Goal: Transaction & Acquisition: Purchase product/service

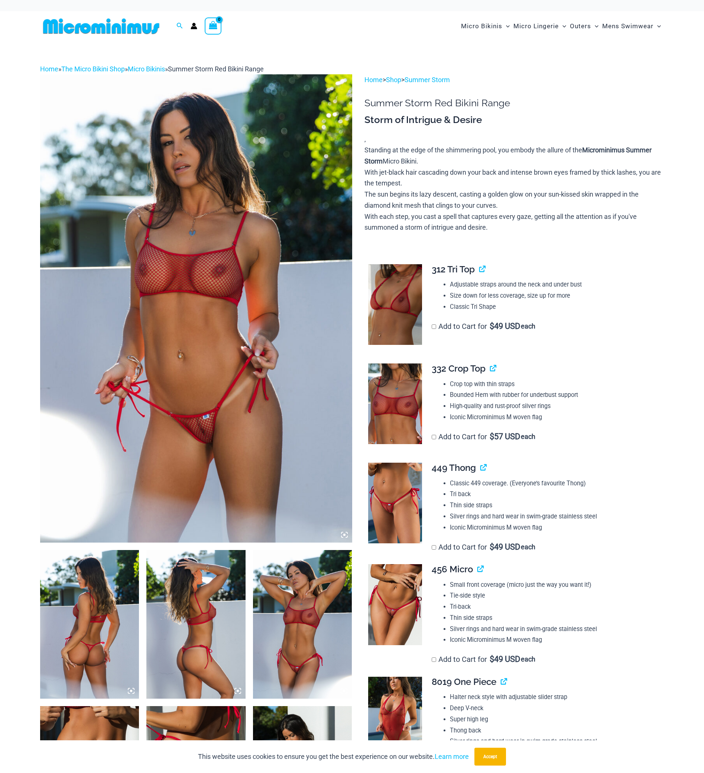
click at [342, 534] on icon at bounding box center [344, 535] width 7 height 7
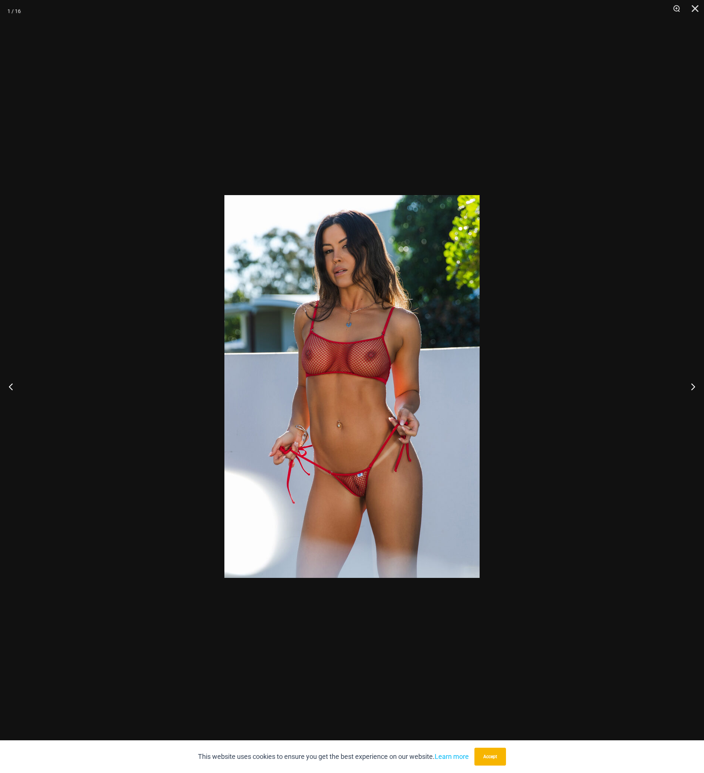
click at [334, 534] on img at bounding box center [352, 386] width 255 height 383
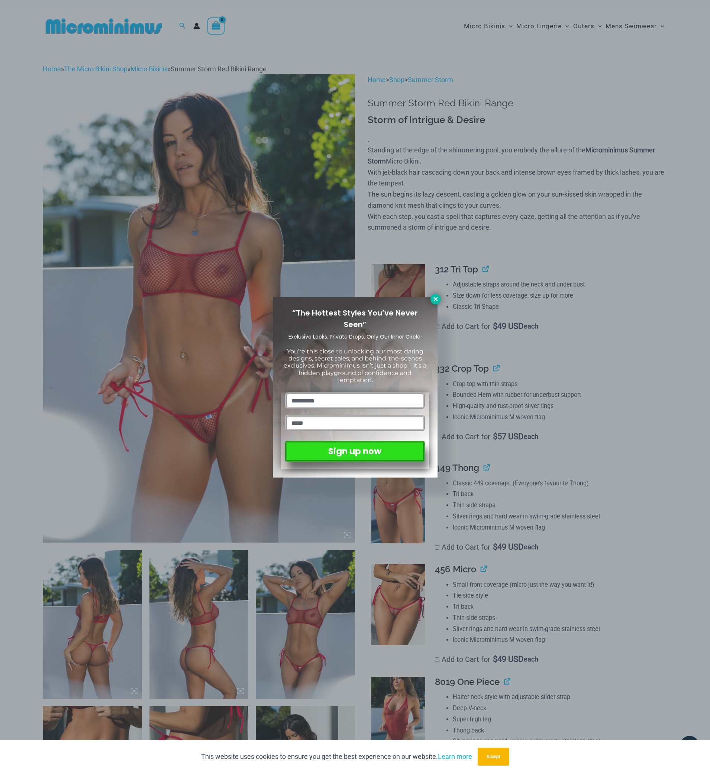
click at [434, 296] on icon at bounding box center [435, 299] width 7 height 7
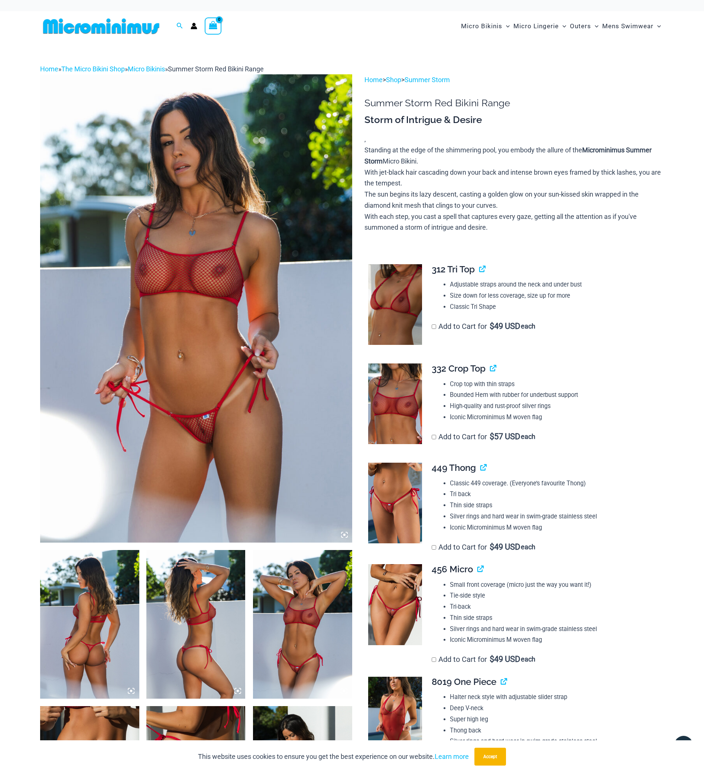
click at [280, 263] on img at bounding box center [196, 308] width 312 height 468
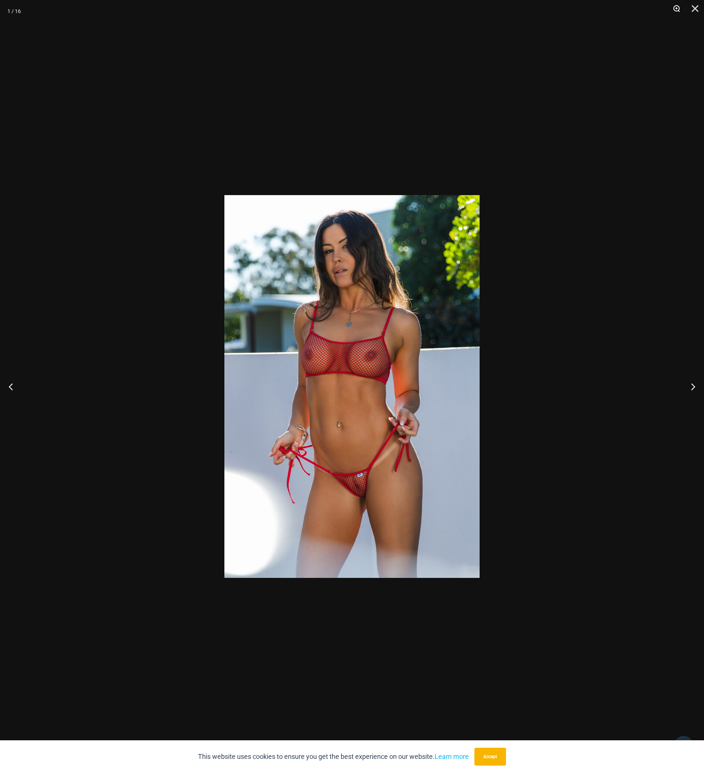
click at [676, 11] on button "Zoom" at bounding box center [674, 11] width 19 height 22
click at [676, 8] on button "Zoom" at bounding box center [674, 11] width 19 height 22
click at [692, 386] on button "Next" at bounding box center [691, 386] width 28 height 37
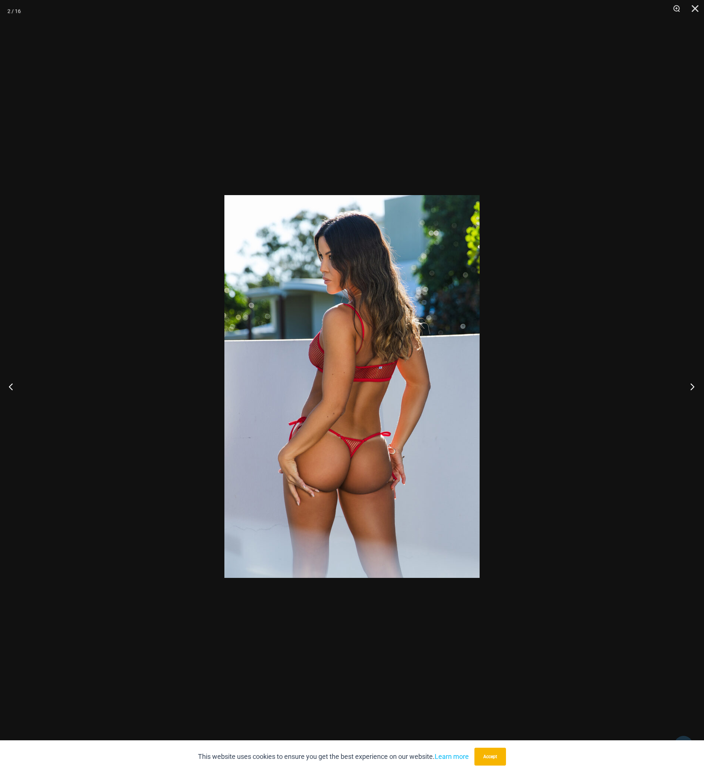
click at [692, 386] on button "Next" at bounding box center [691, 386] width 28 height 37
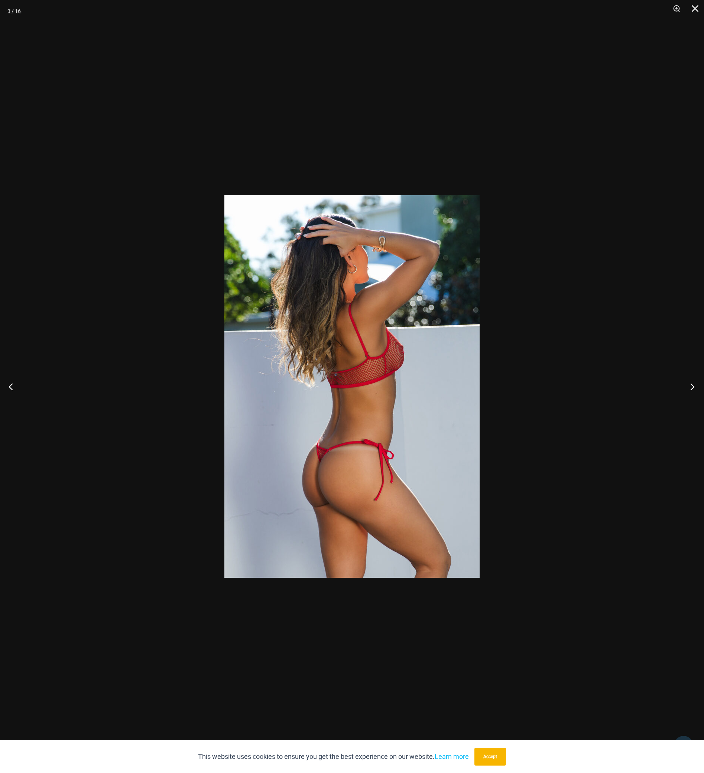
click at [692, 386] on button "Next" at bounding box center [691, 386] width 28 height 37
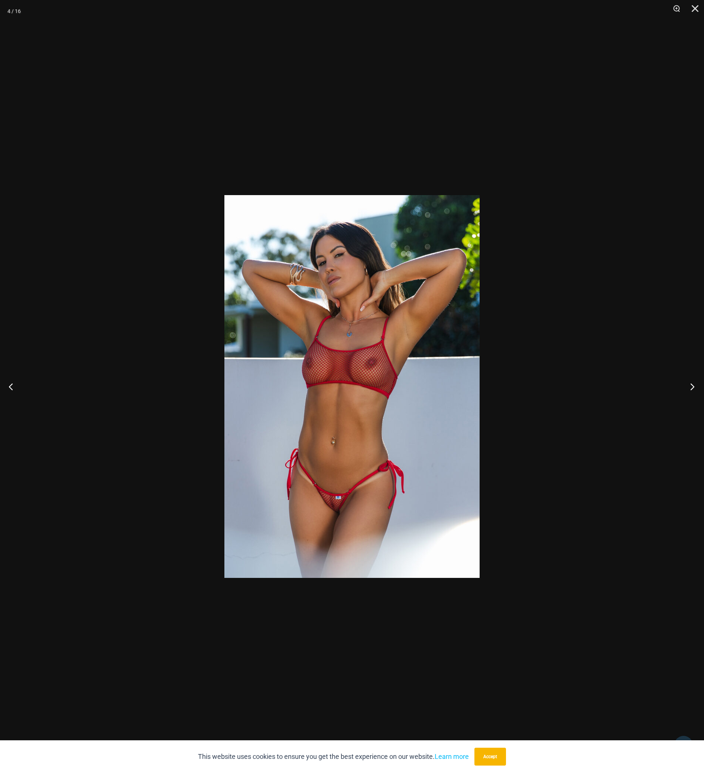
click at [692, 386] on button "Next" at bounding box center [691, 386] width 28 height 37
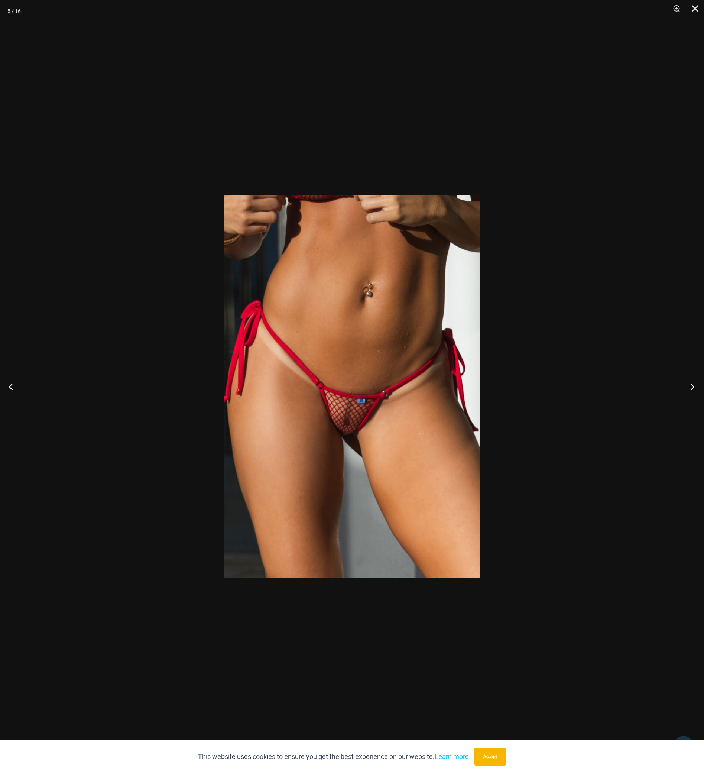
click at [692, 386] on button "Next" at bounding box center [691, 386] width 28 height 37
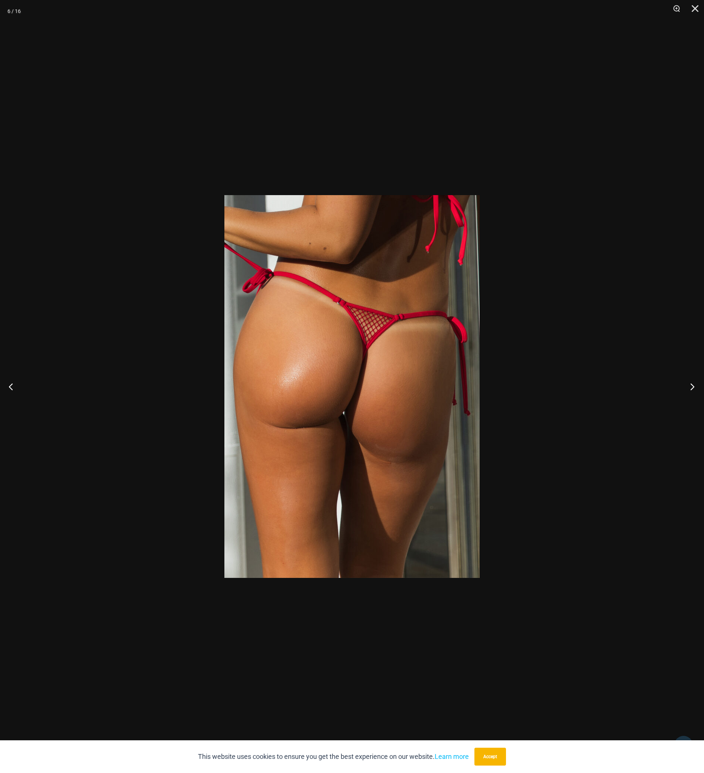
click at [692, 386] on button "Next" at bounding box center [691, 386] width 28 height 37
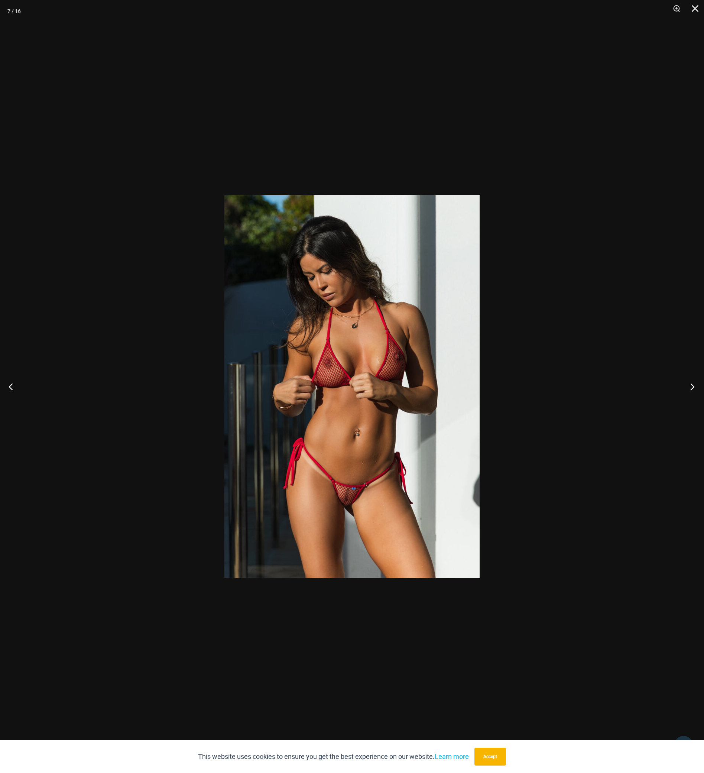
click at [692, 386] on button "Next" at bounding box center [691, 386] width 28 height 37
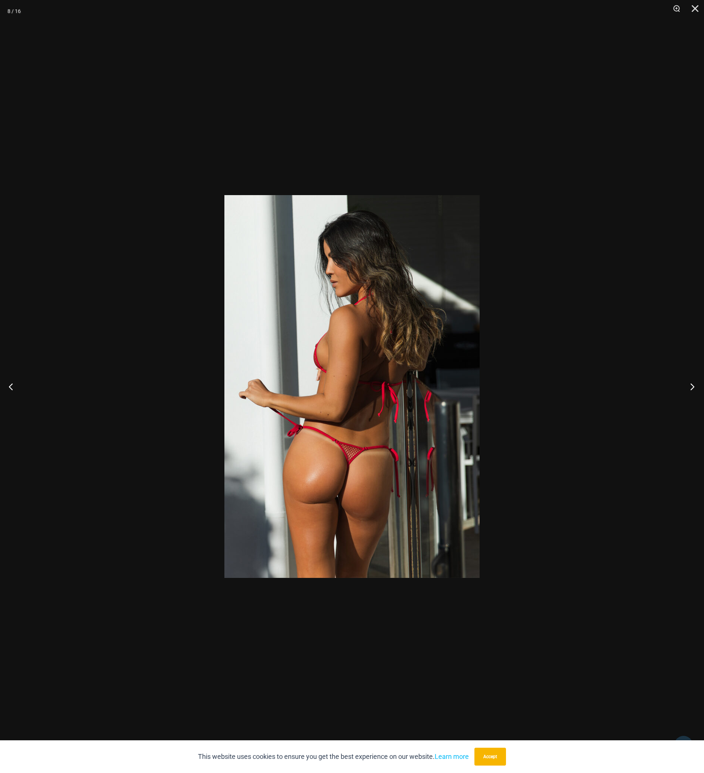
click at [692, 386] on button "Next" at bounding box center [691, 386] width 28 height 37
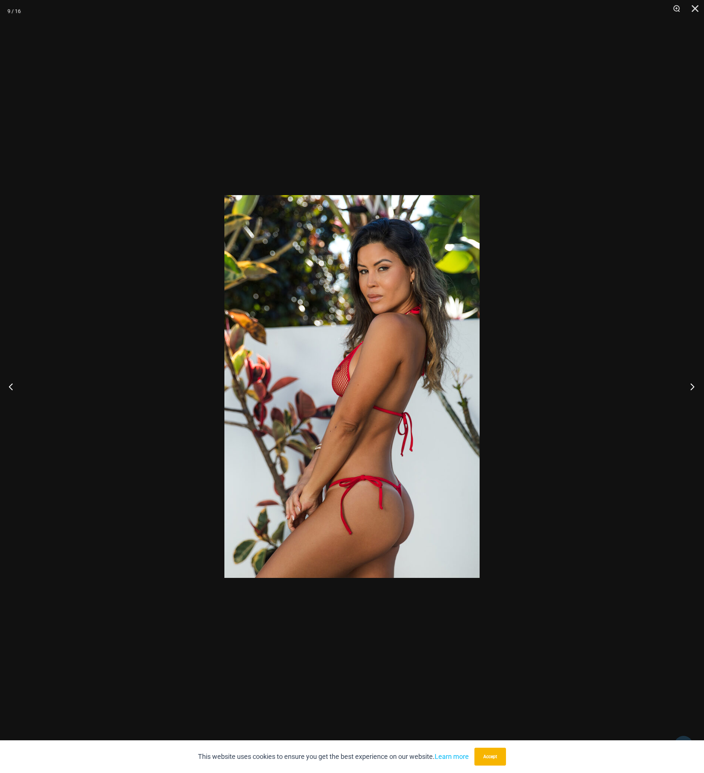
click at [692, 386] on button "Next" at bounding box center [691, 386] width 28 height 37
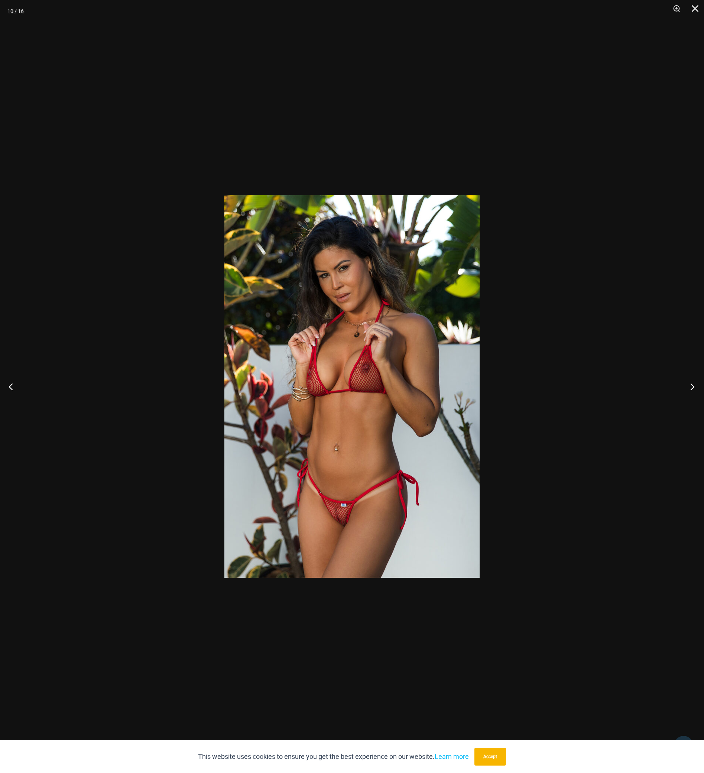
click at [692, 386] on button "Next" at bounding box center [691, 386] width 28 height 37
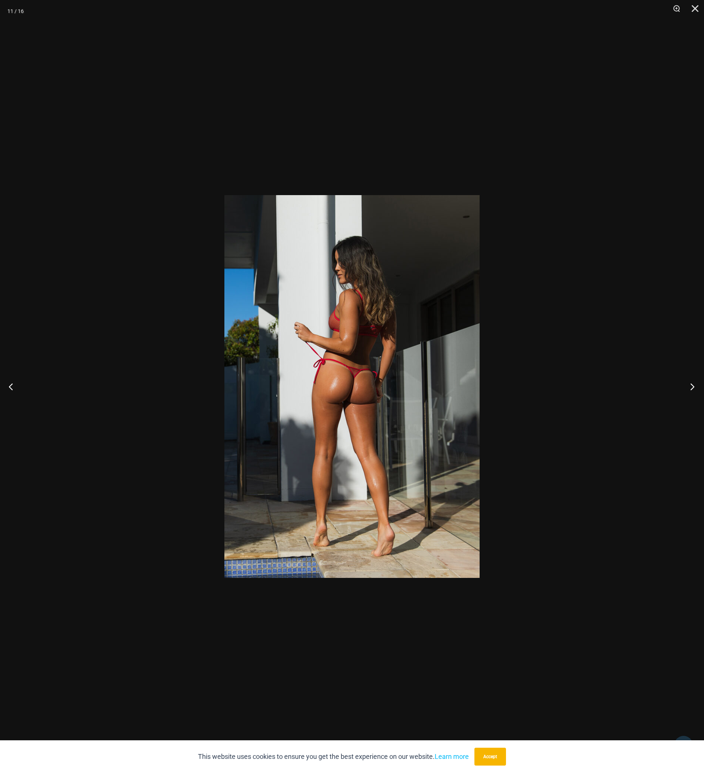
click at [692, 386] on button "Next" at bounding box center [691, 386] width 28 height 37
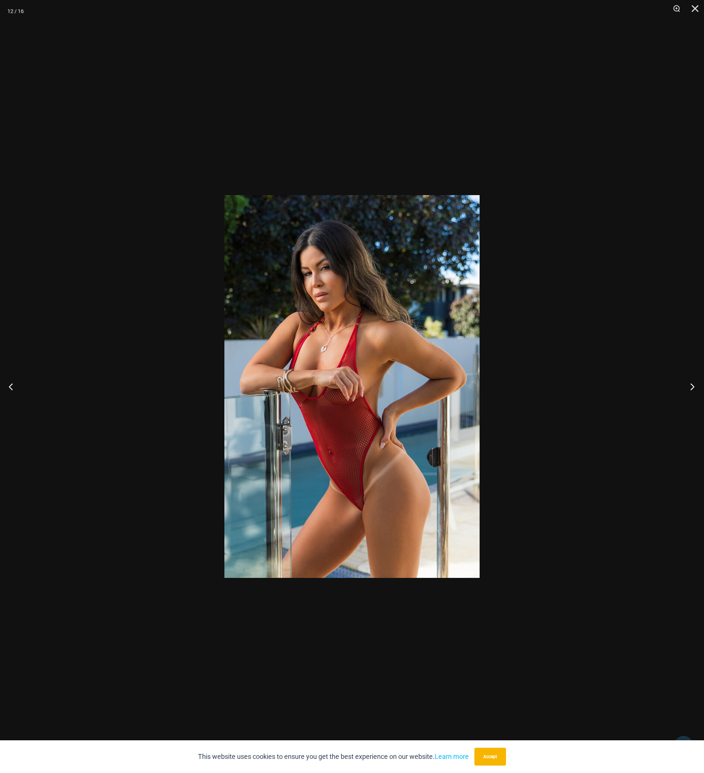
click at [692, 386] on button "Next" at bounding box center [691, 386] width 28 height 37
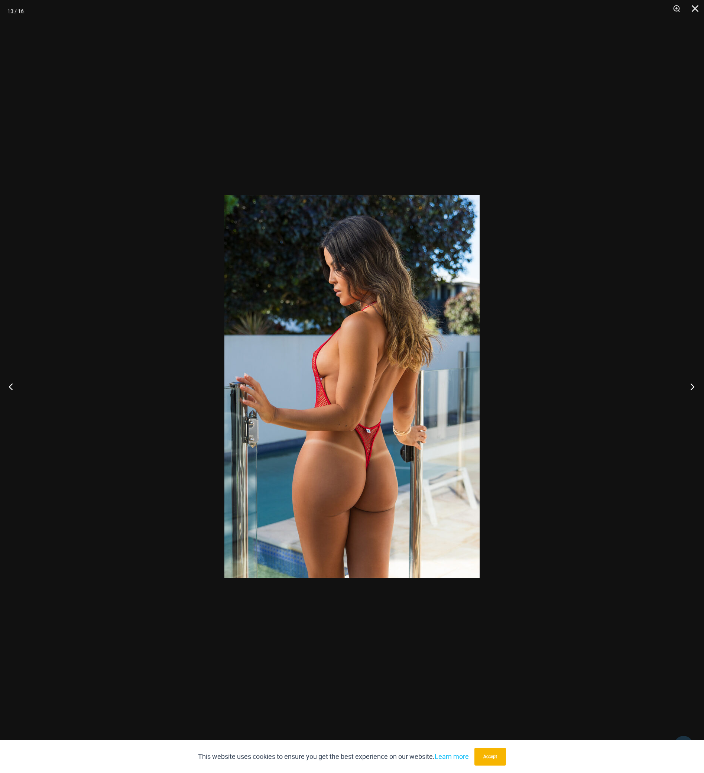
click at [692, 386] on button "Next" at bounding box center [691, 386] width 28 height 37
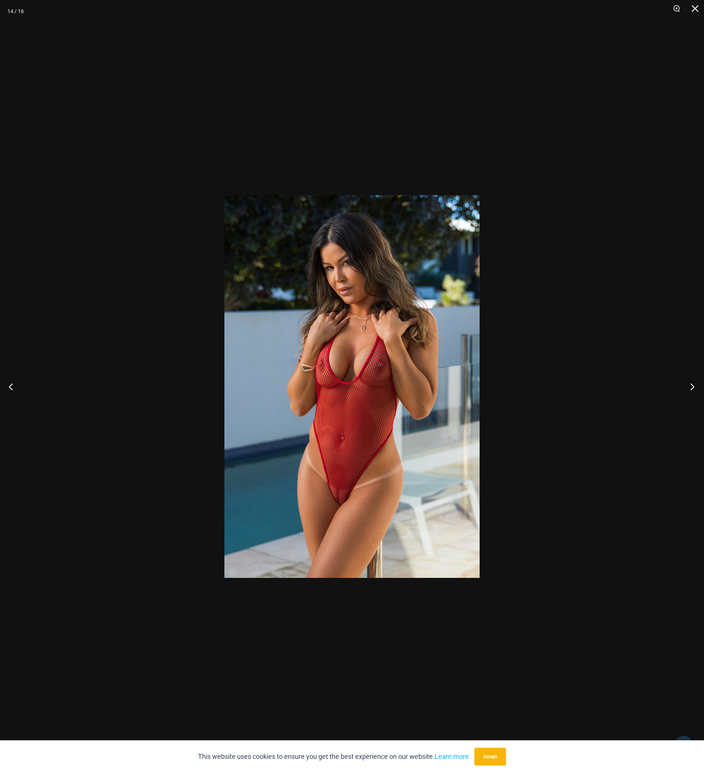
click at [692, 386] on button "Next" at bounding box center [691, 386] width 28 height 37
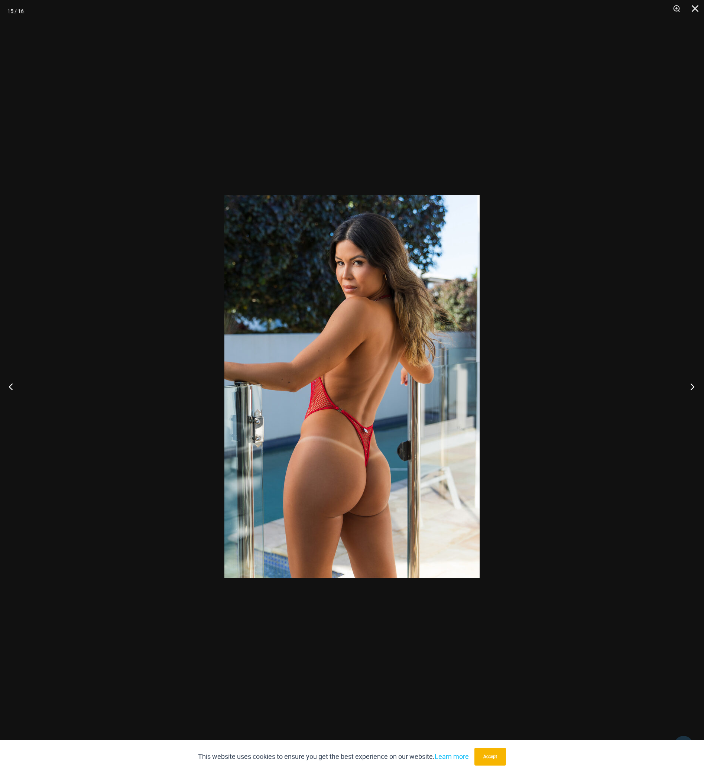
click at [692, 386] on button "Next" at bounding box center [691, 386] width 28 height 37
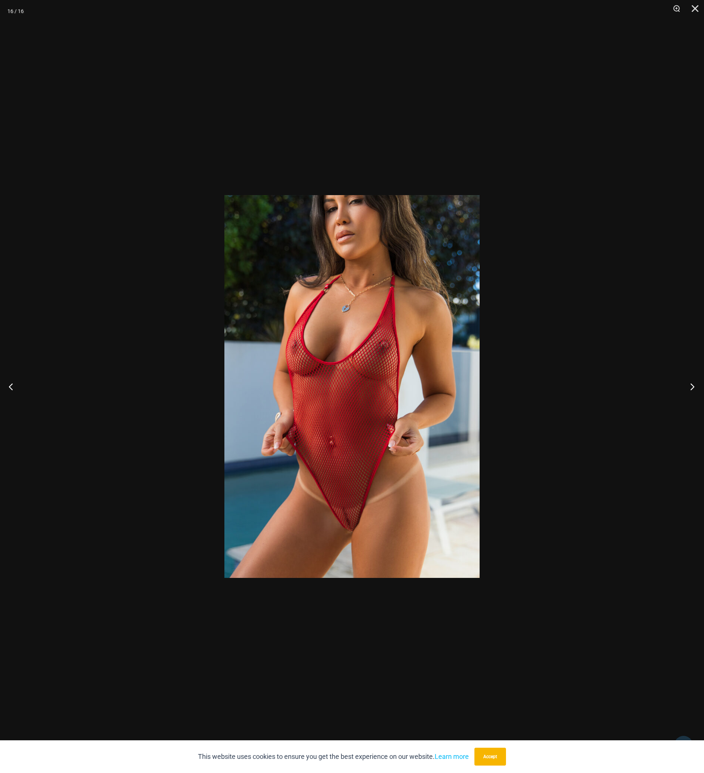
click at [692, 386] on button "Next" at bounding box center [691, 386] width 28 height 37
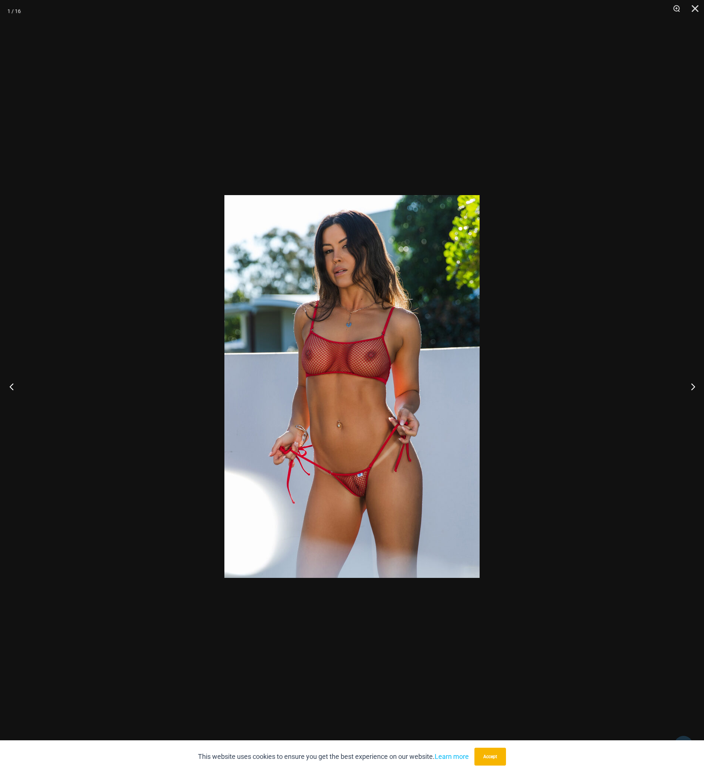
click at [10, 390] on button "Previous" at bounding box center [14, 386] width 28 height 37
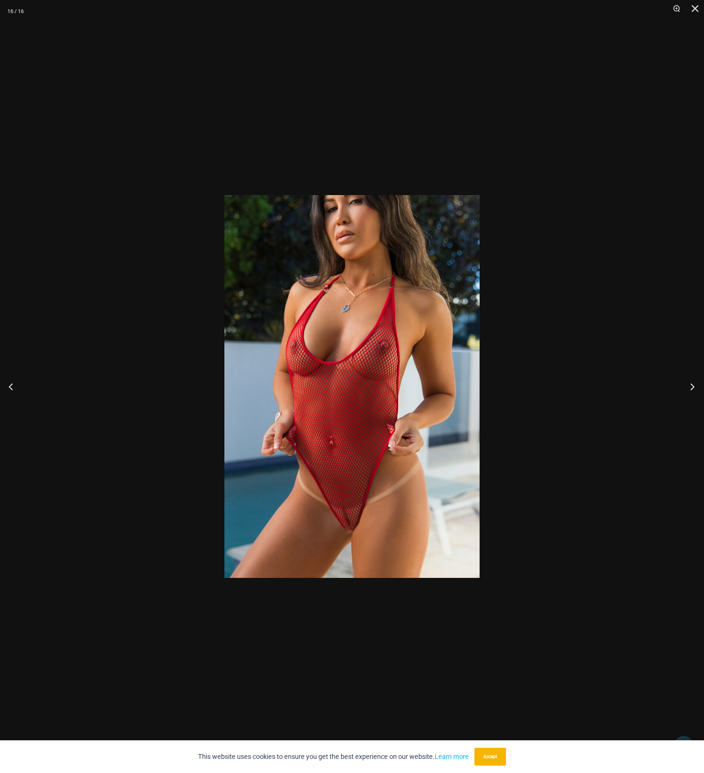
click at [696, 386] on button "Next" at bounding box center [691, 386] width 28 height 37
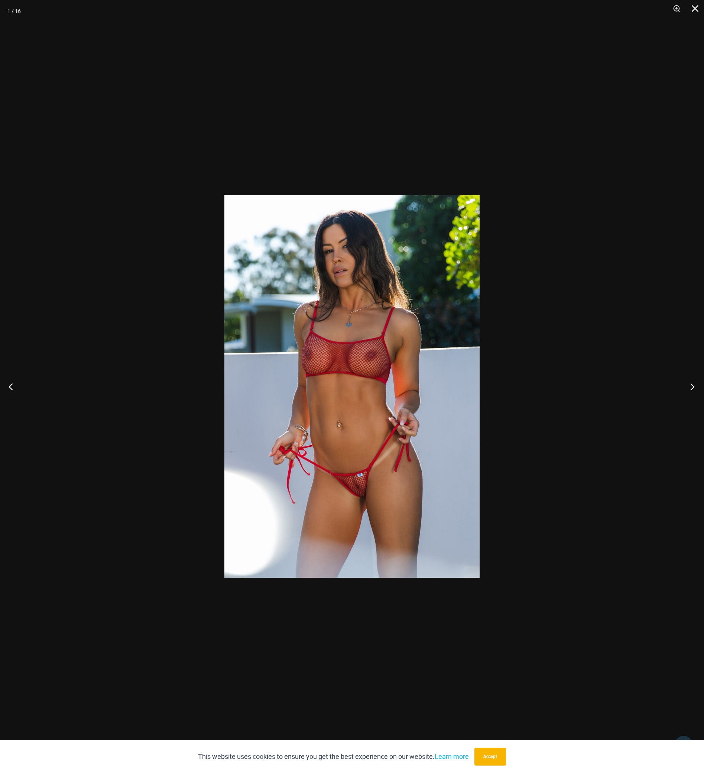
click at [696, 386] on button "Next" at bounding box center [691, 386] width 28 height 37
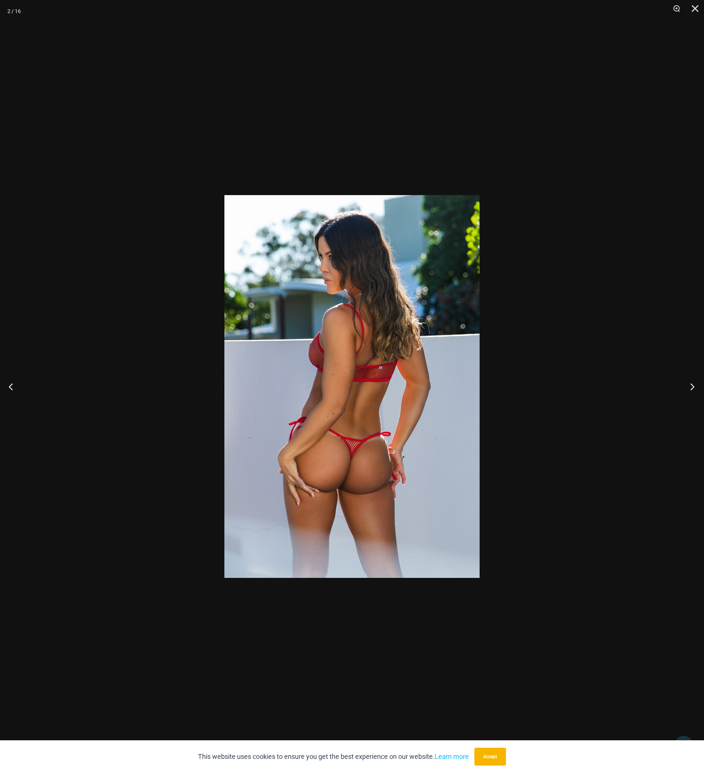
click at [696, 386] on button "Next" at bounding box center [691, 386] width 28 height 37
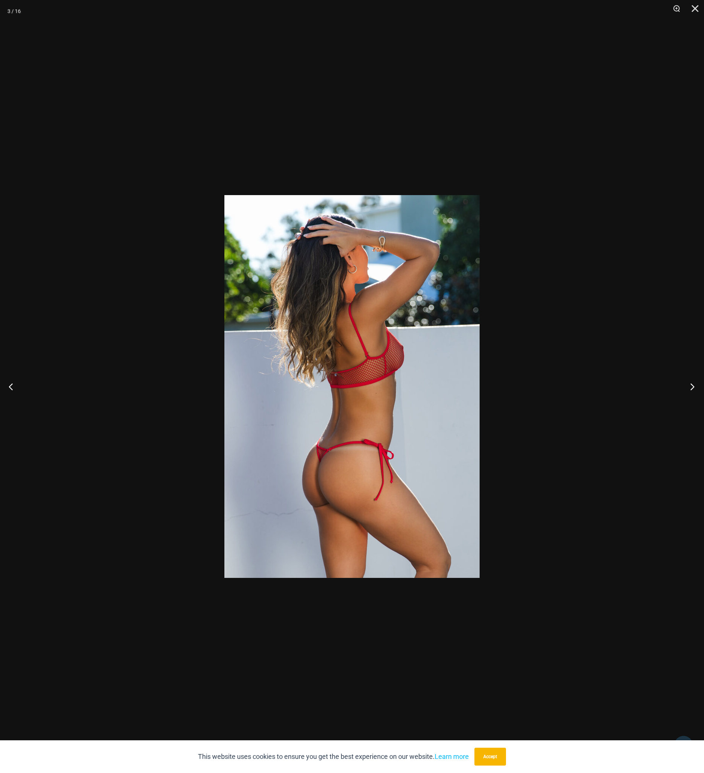
click at [696, 386] on button "Next" at bounding box center [691, 386] width 28 height 37
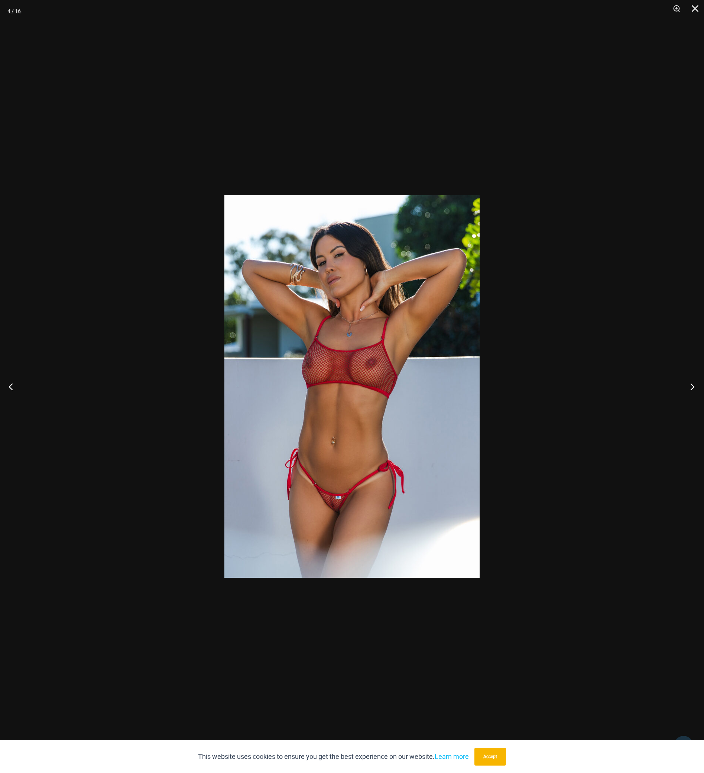
click at [696, 386] on button "Next" at bounding box center [691, 386] width 28 height 37
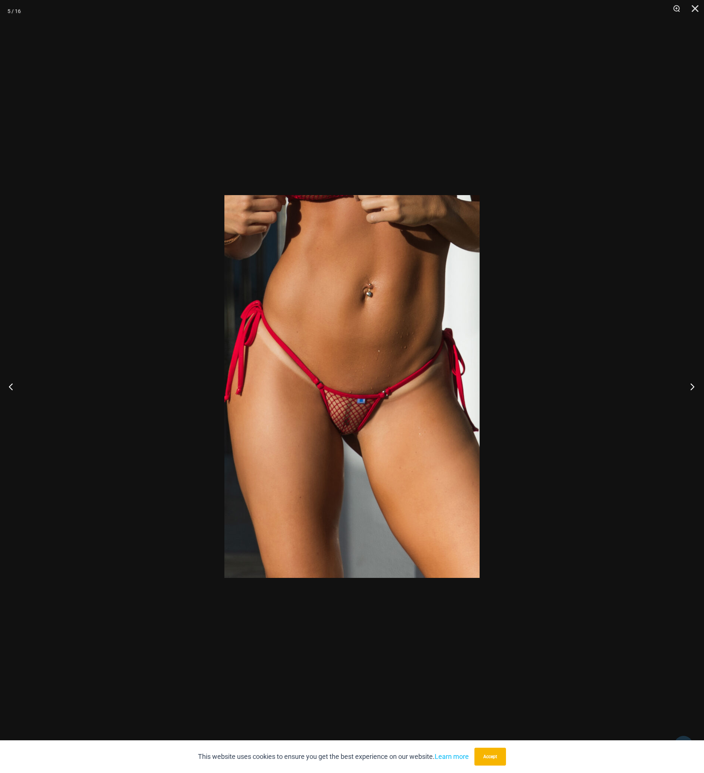
click at [696, 386] on button "Next" at bounding box center [691, 386] width 28 height 37
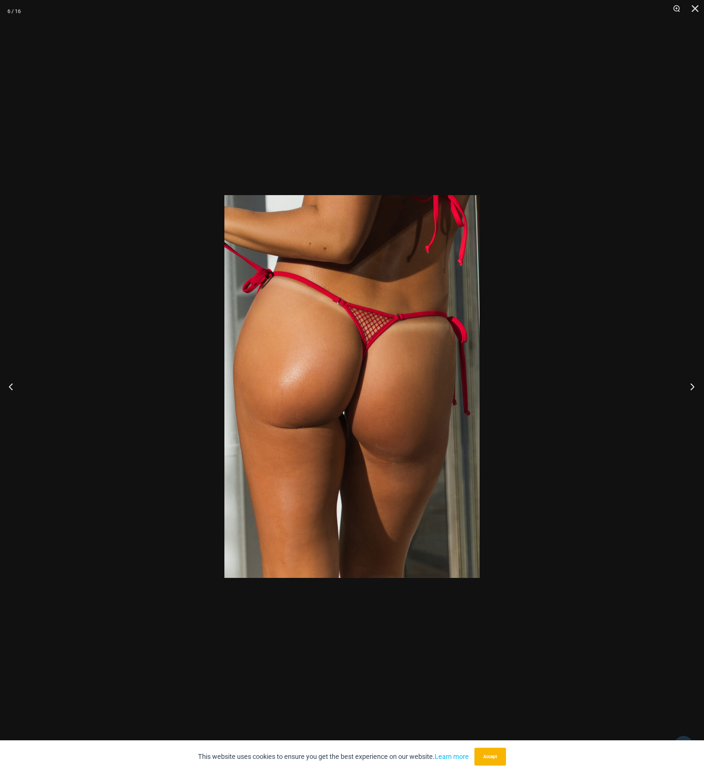
click at [696, 386] on button "Next" at bounding box center [691, 386] width 28 height 37
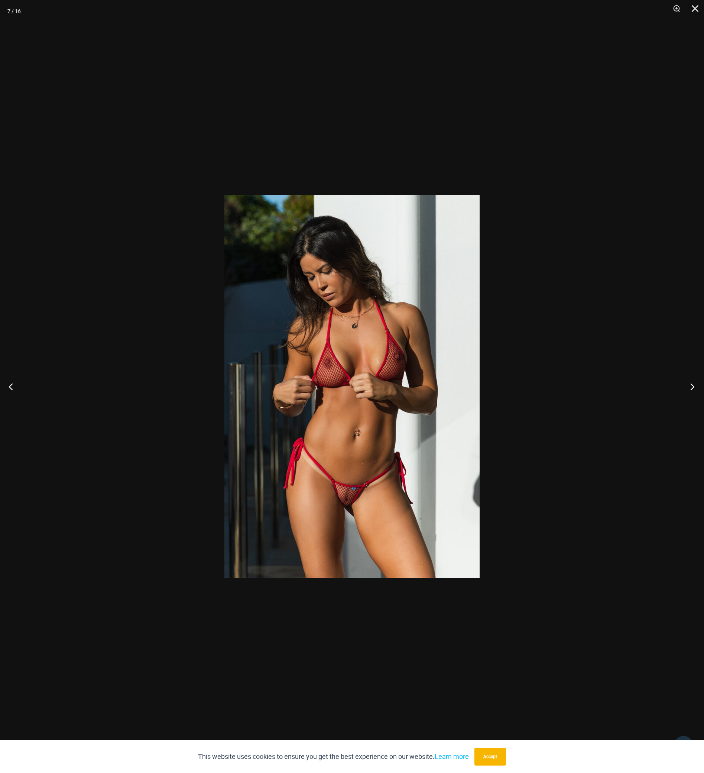
click at [696, 386] on button "Next" at bounding box center [691, 386] width 28 height 37
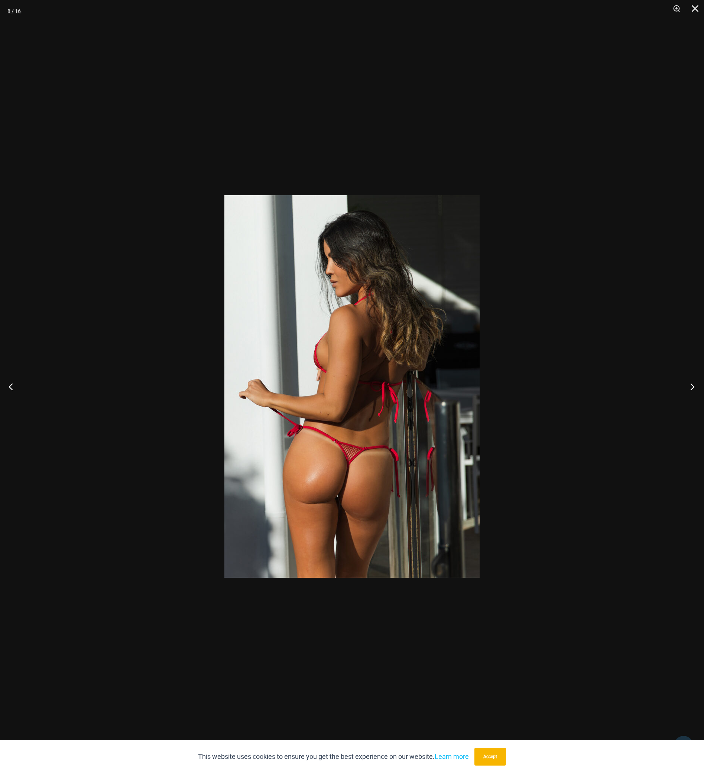
click at [696, 386] on button "Next" at bounding box center [691, 386] width 28 height 37
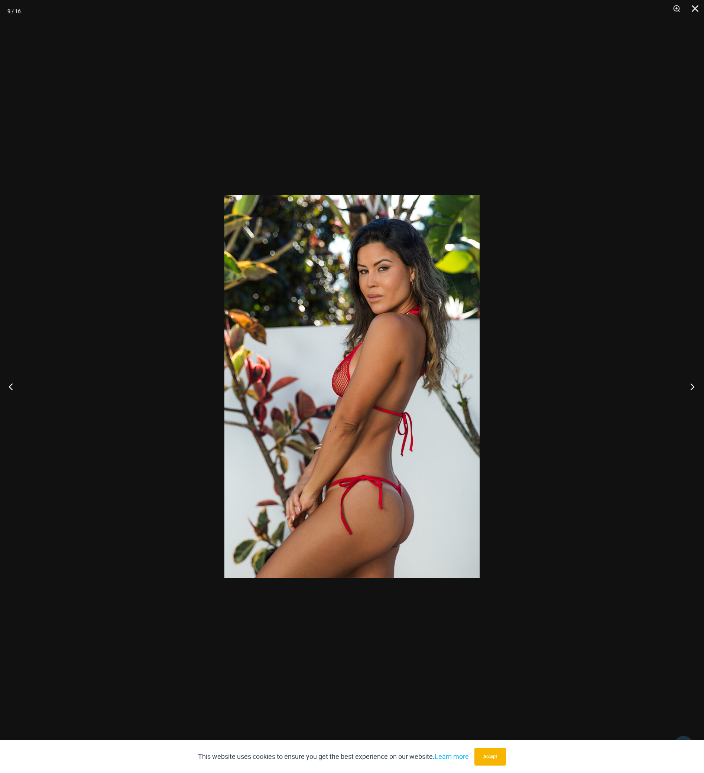
click at [696, 386] on button "Next" at bounding box center [691, 386] width 28 height 37
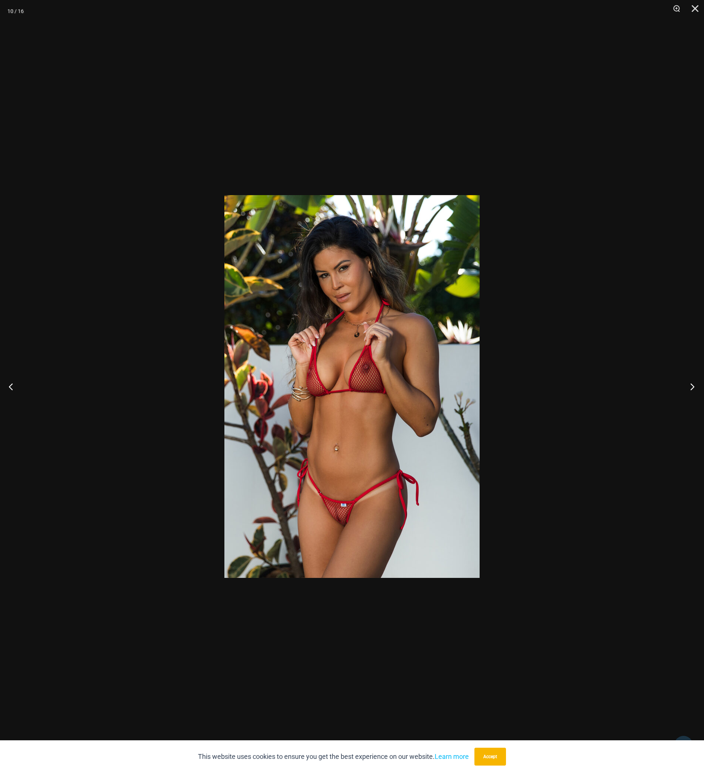
click at [696, 386] on button "Next" at bounding box center [691, 386] width 28 height 37
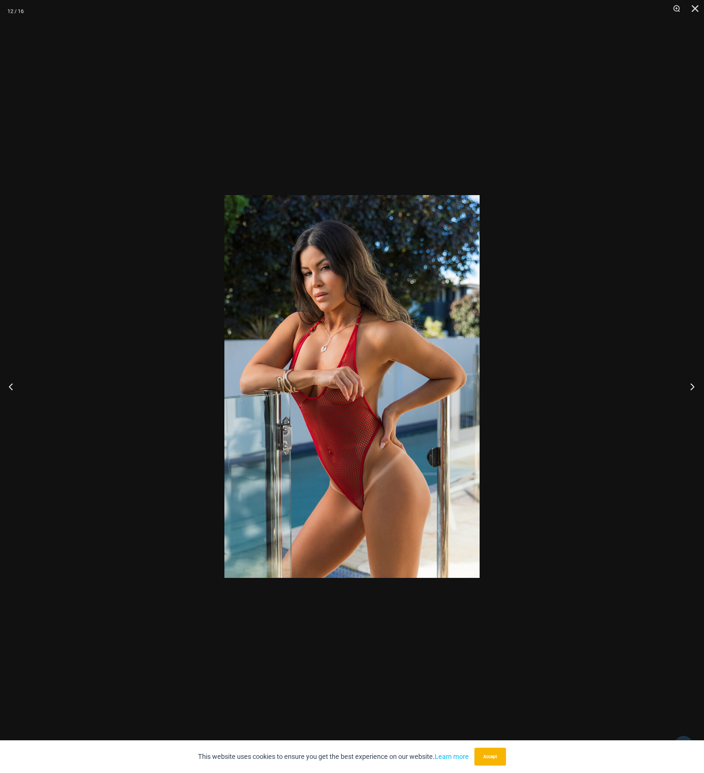
click at [696, 386] on button "Next" at bounding box center [691, 386] width 28 height 37
